Goal: Complete application form

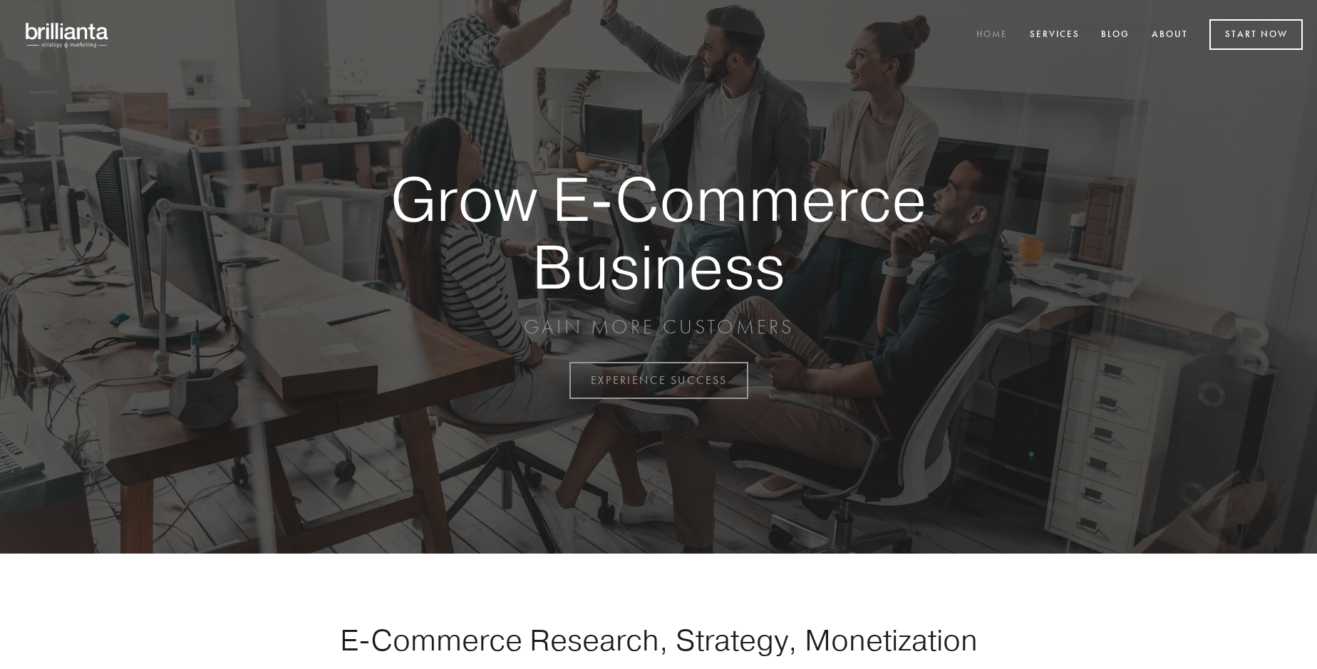
scroll to position [3736, 0]
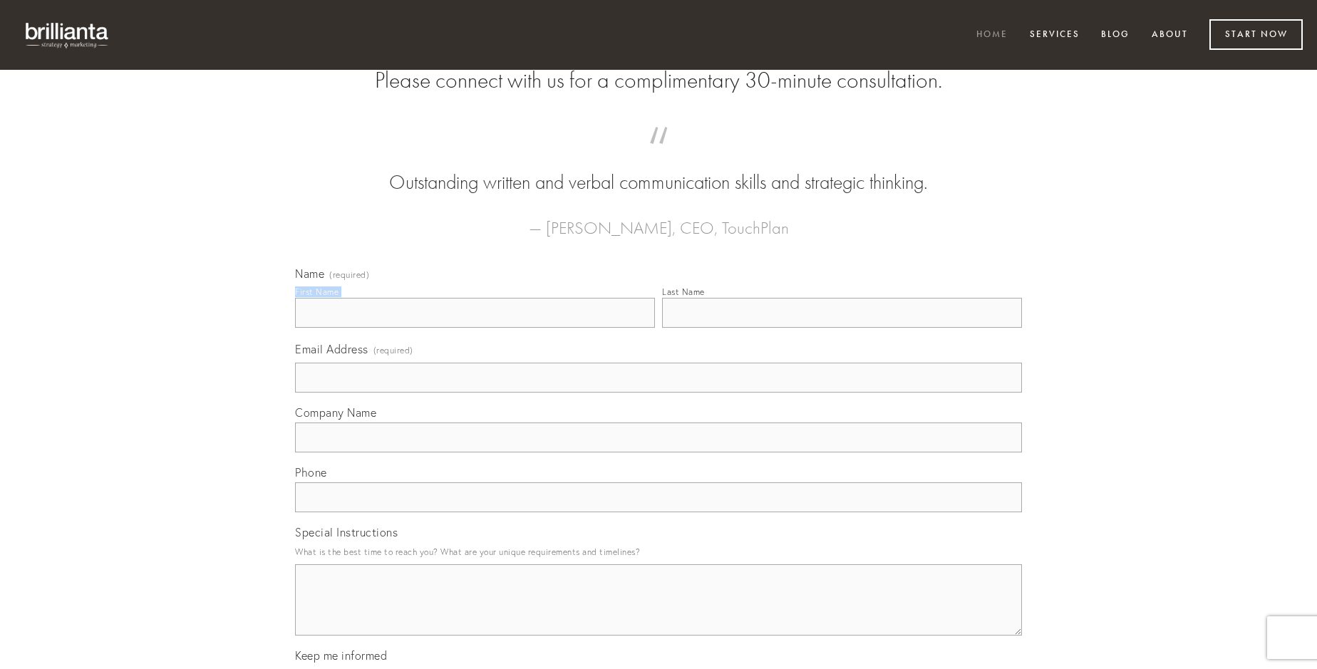
type input "[PERSON_NAME]"
click at [842, 328] on input "Last Name" at bounding box center [842, 313] width 360 height 30
type input "[PERSON_NAME]"
click at [658, 393] on input "Email Address (required)" at bounding box center [658, 378] width 727 height 30
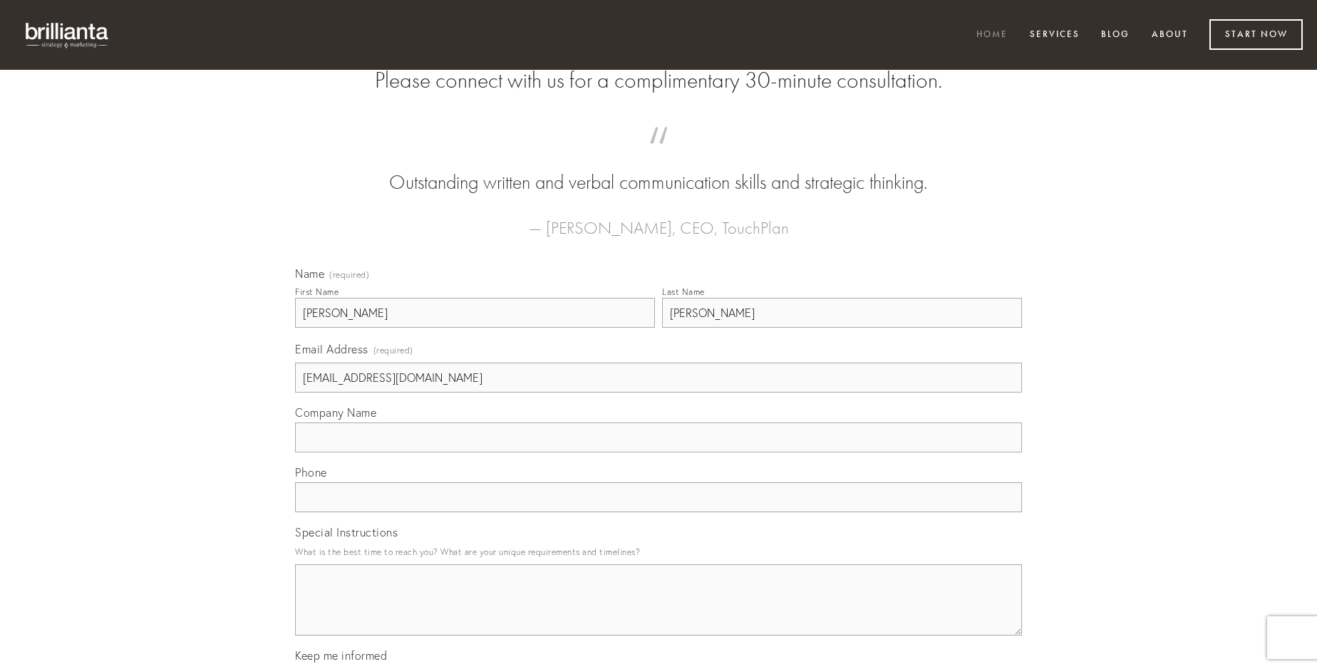
type input "[EMAIL_ADDRESS][DOMAIN_NAME]"
click at [658, 453] on input "Company Name" at bounding box center [658, 438] width 727 height 30
type input "curvo"
click at [658, 512] on input "text" at bounding box center [658, 497] width 727 height 30
click at [658, 613] on textarea "Special Instructions" at bounding box center [658, 599] width 727 height 71
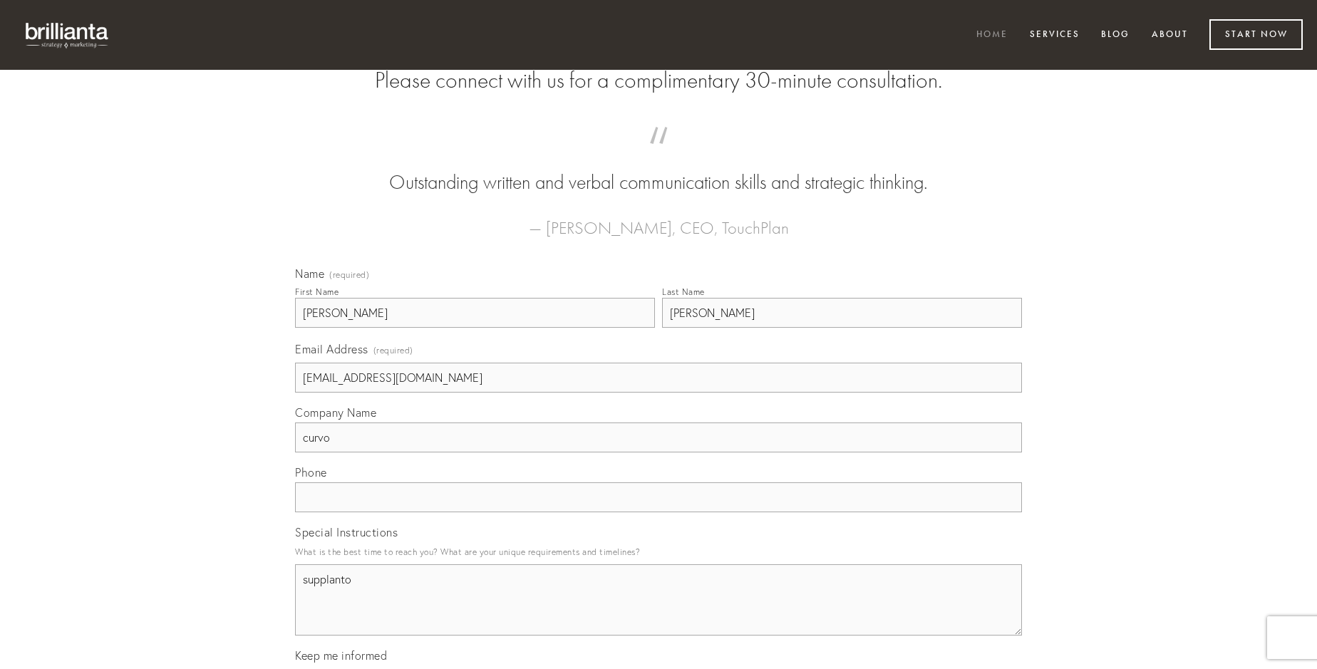
type textarea "supplanto"
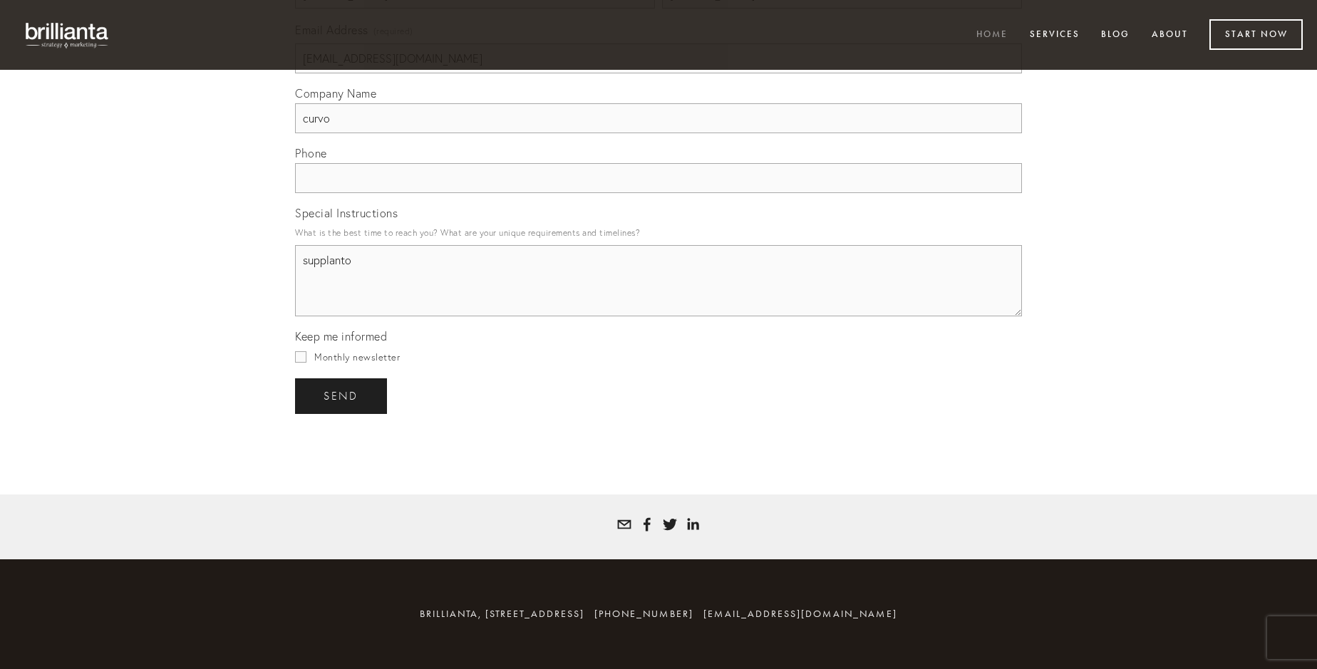
click at [342, 396] on span "send" at bounding box center [341, 396] width 35 height 13
